Goal: Find specific page/section: Find specific page/section

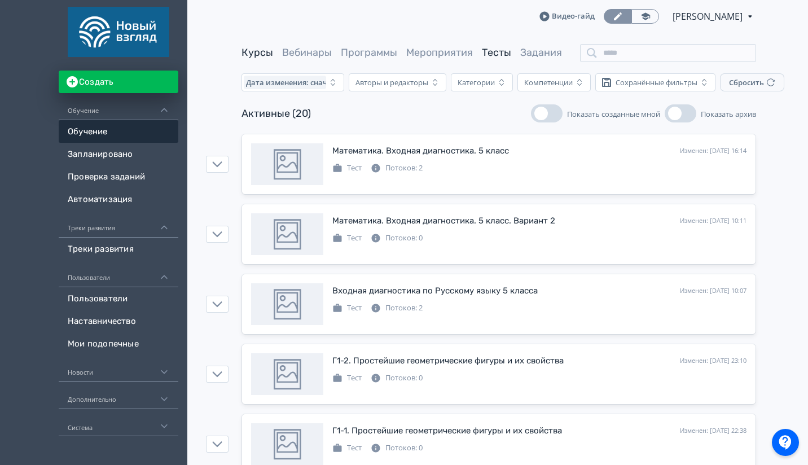
click at [253, 52] on link "Курсы" at bounding box center [257, 52] width 32 height 12
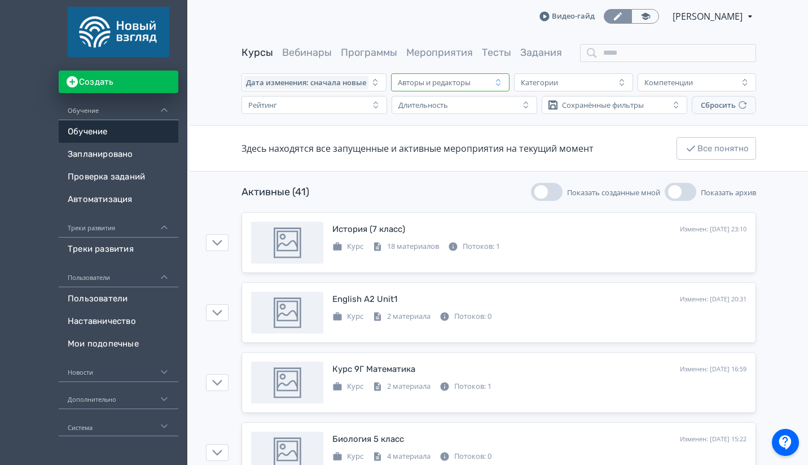
click at [490, 84] on div "Авторы и редакторы" at bounding box center [442, 83] width 98 height 14
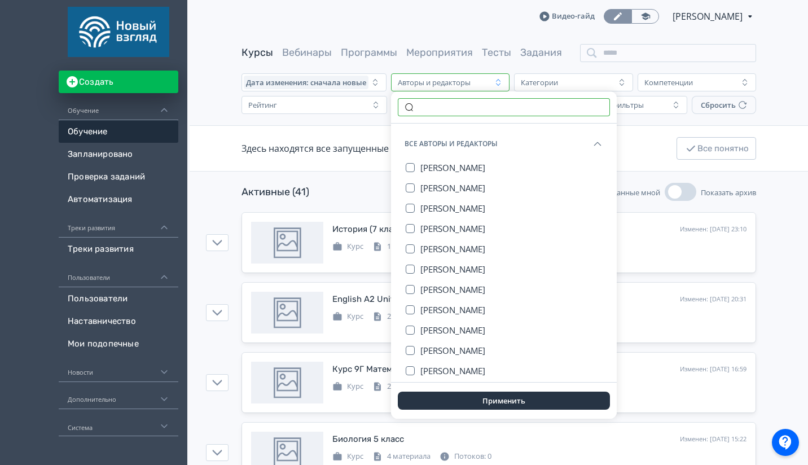
click at [460, 116] on input "text" at bounding box center [504, 107] width 212 height 18
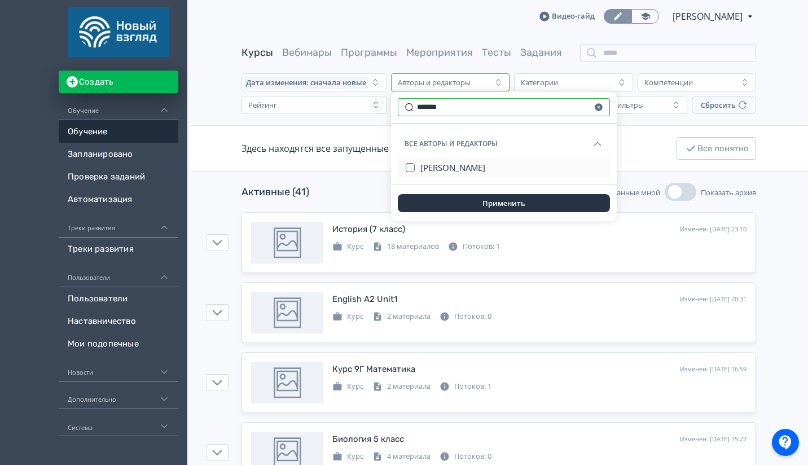
type input "*******"
click at [450, 162] on span "[PERSON_NAME]" at bounding box center [452, 167] width 65 height 11
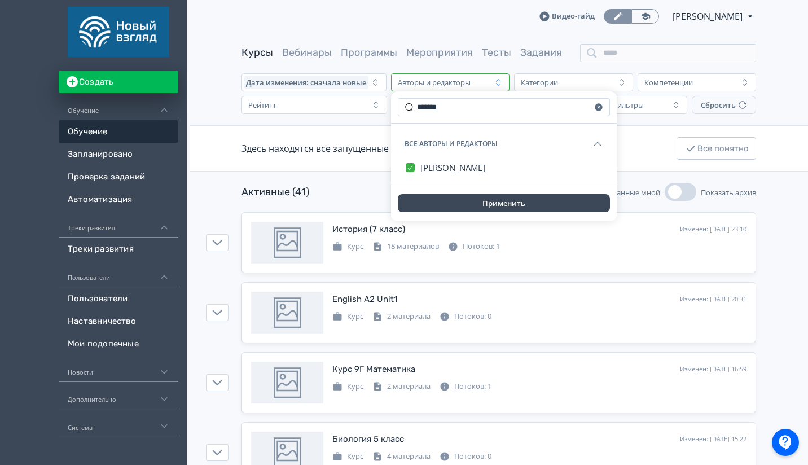
click at [507, 204] on button "Применить" at bounding box center [504, 203] width 212 height 18
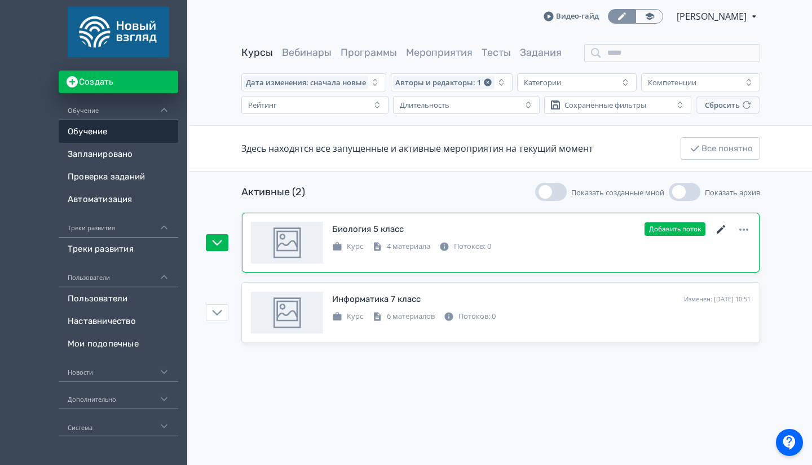
click at [723, 229] on icon at bounding box center [721, 230] width 14 height 14
